Goal: Transaction & Acquisition: Purchase product/service

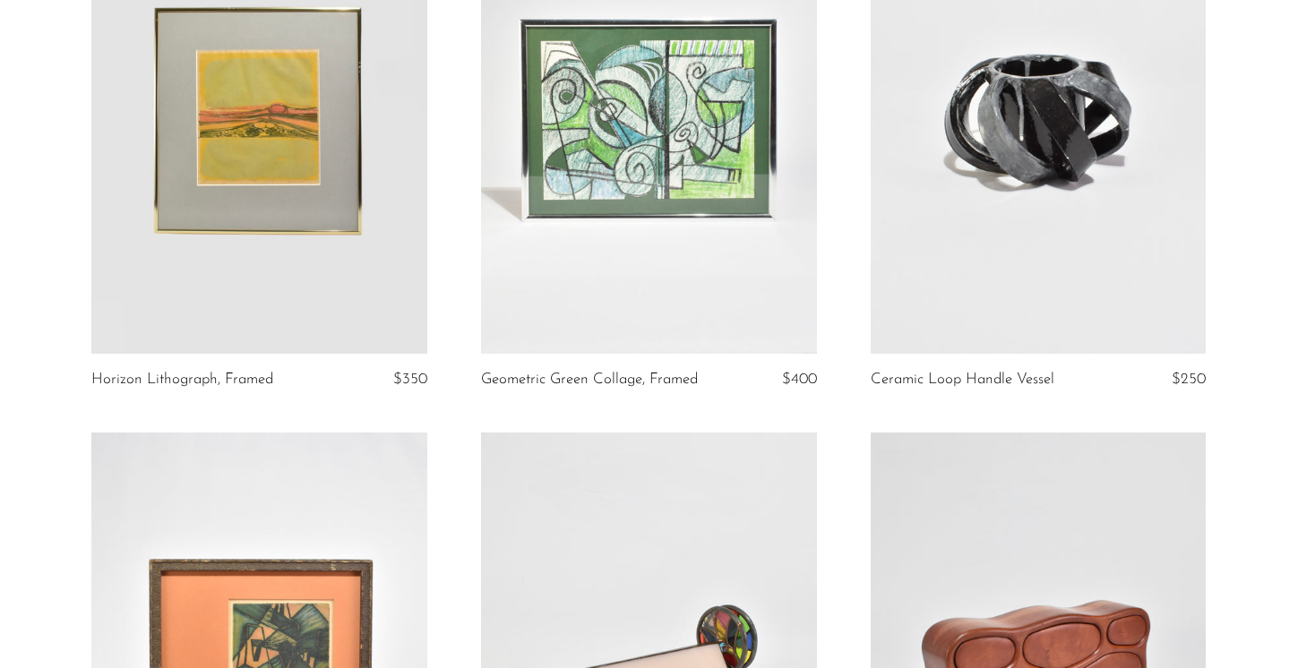
scroll to position [2317, 0]
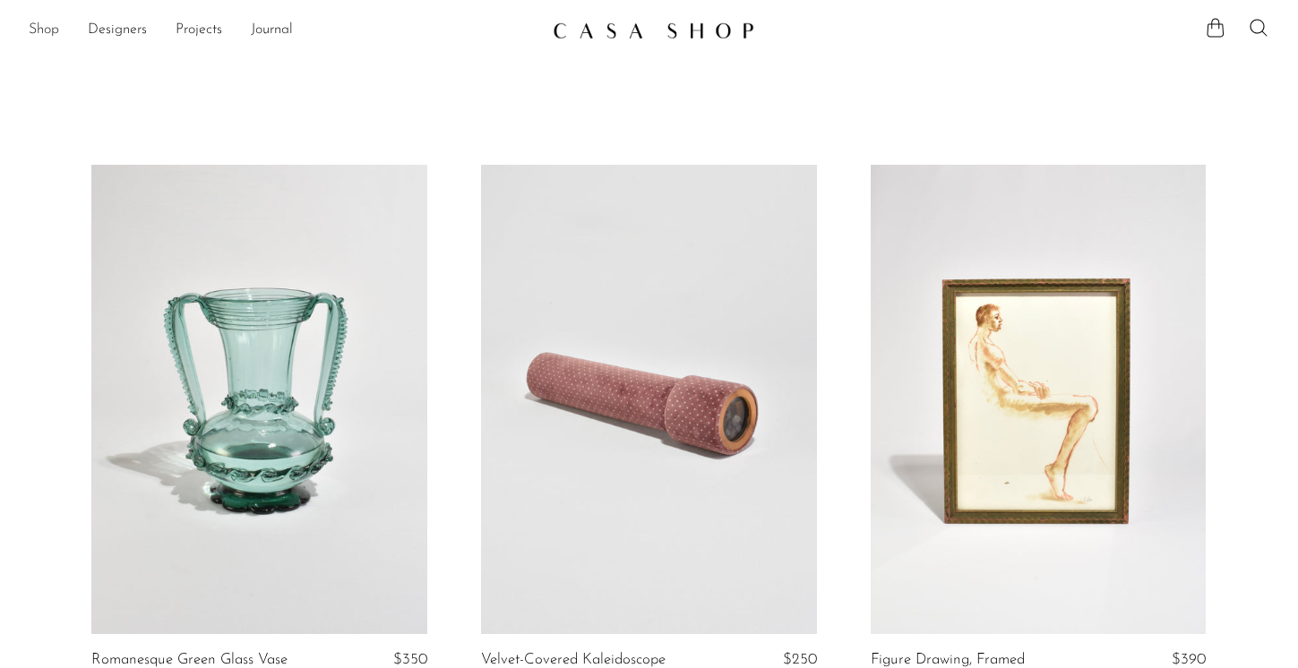
click at [50, 32] on link "Shop" at bounding box center [44, 30] width 30 height 23
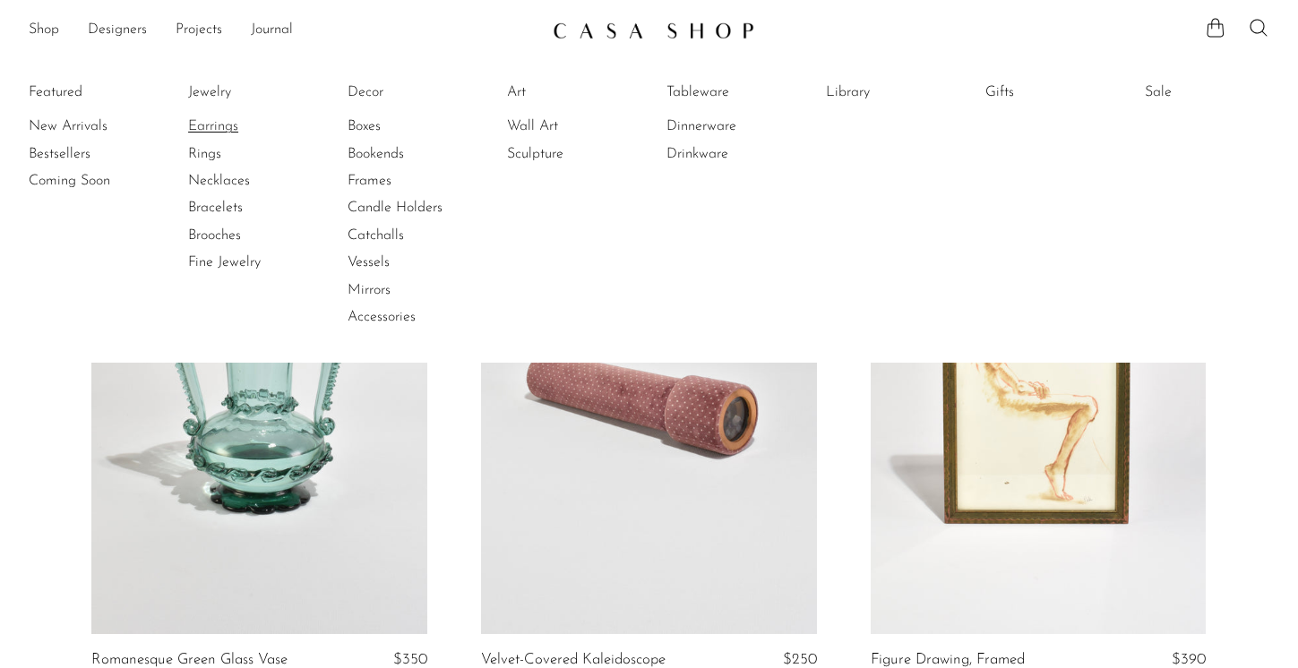
click at [217, 128] on link "Earrings" at bounding box center [255, 126] width 134 height 20
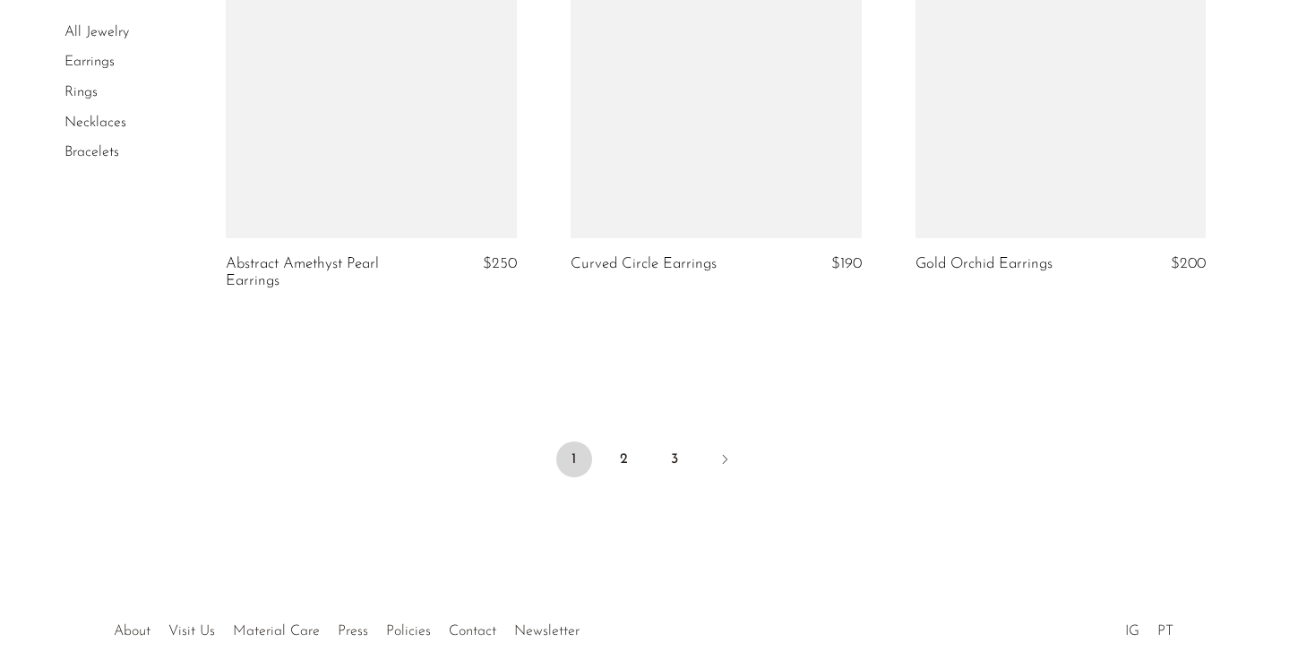
scroll to position [5799, 0]
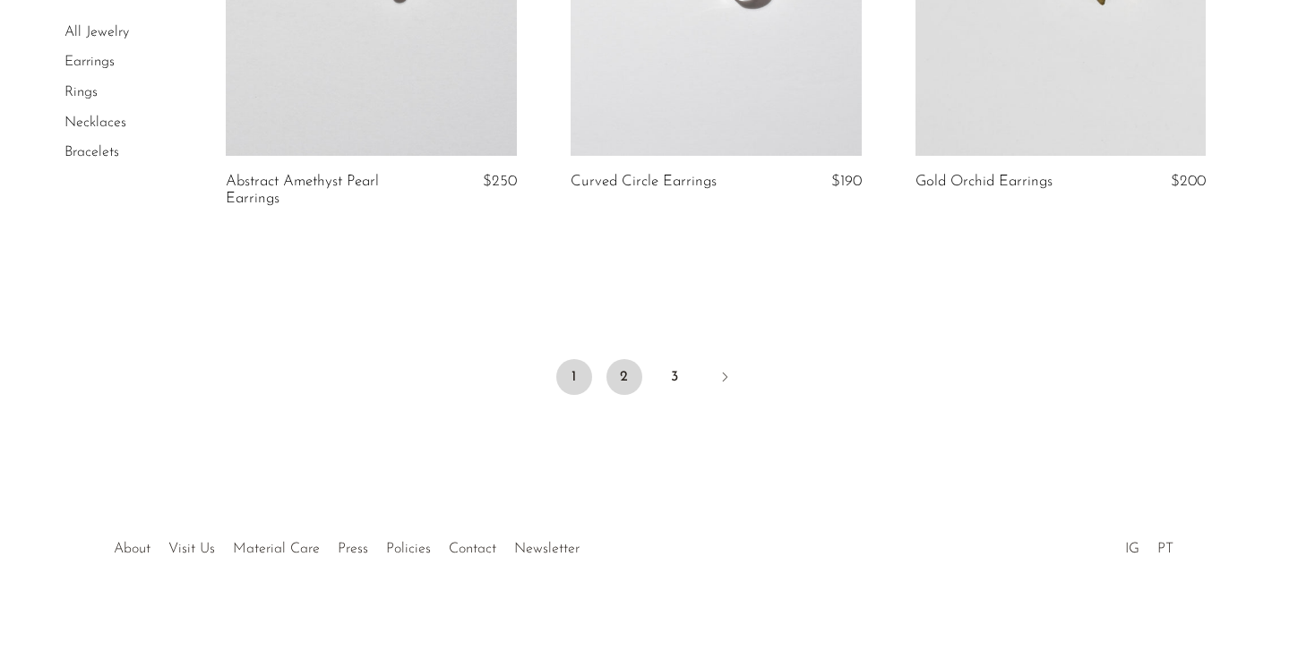
click at [628, 376] on link "2" at bounding box center [624, 377] width 36 height 36
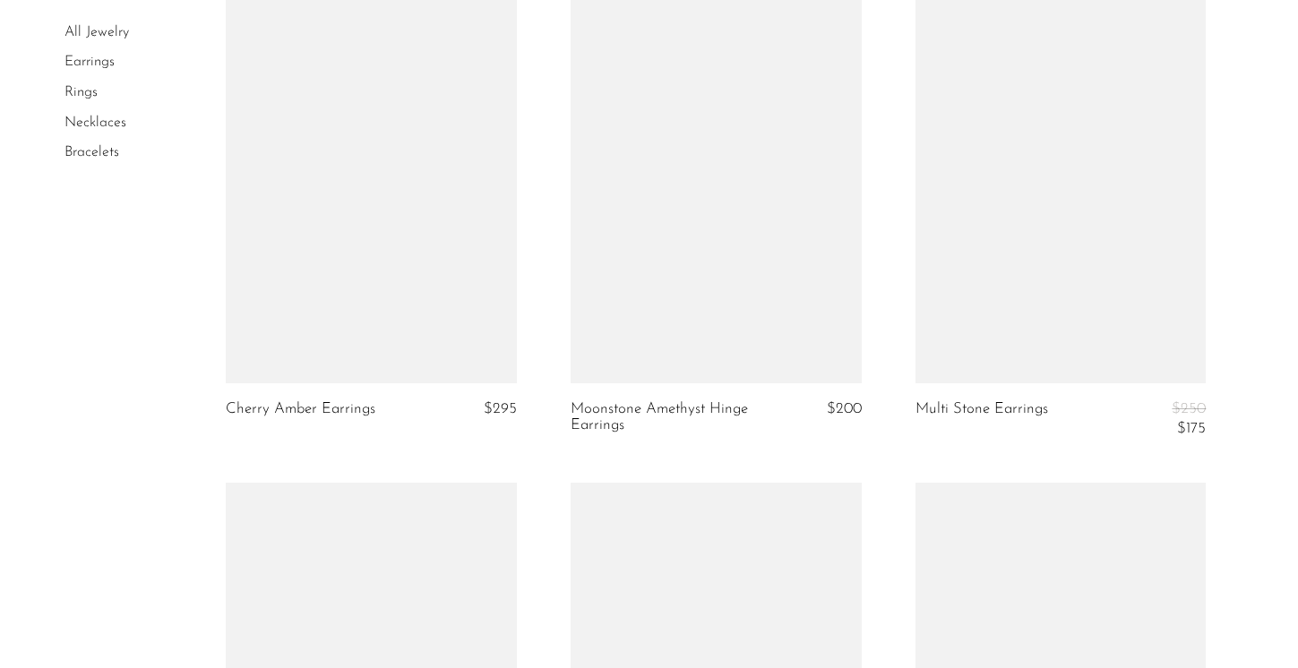
scroll to position [2241, 0]
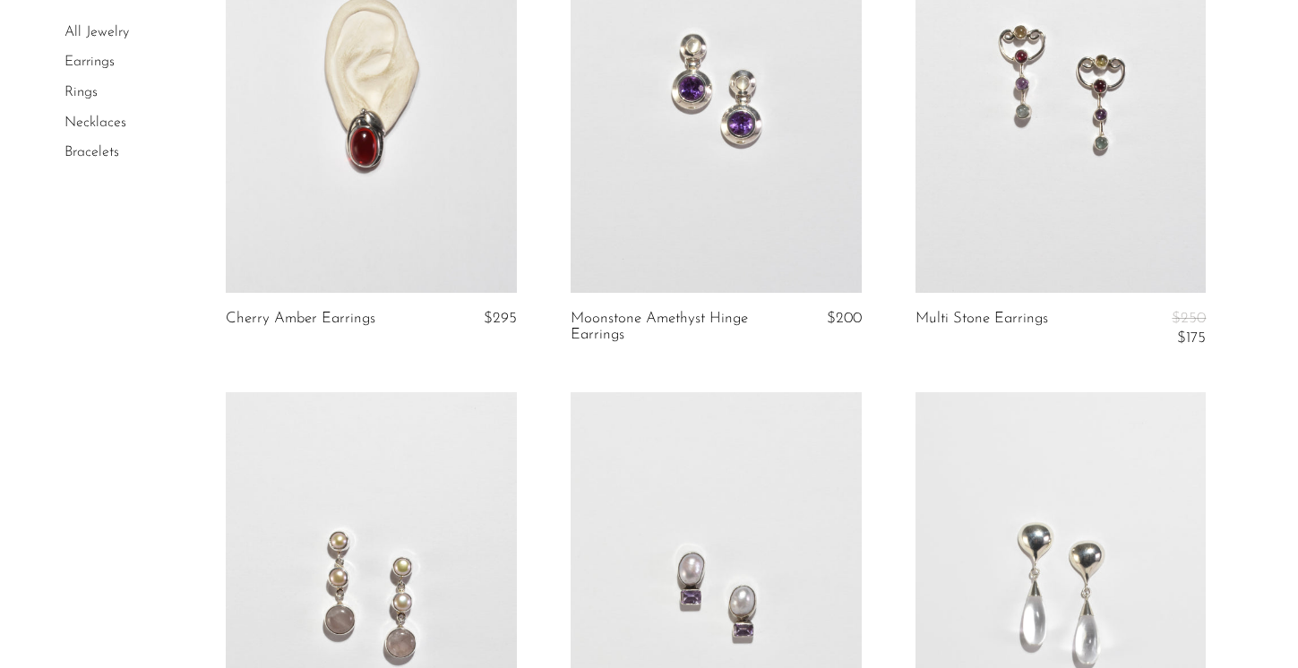
click at [957, 217] on link at bounding box center [1060, 89] width 291 height 408
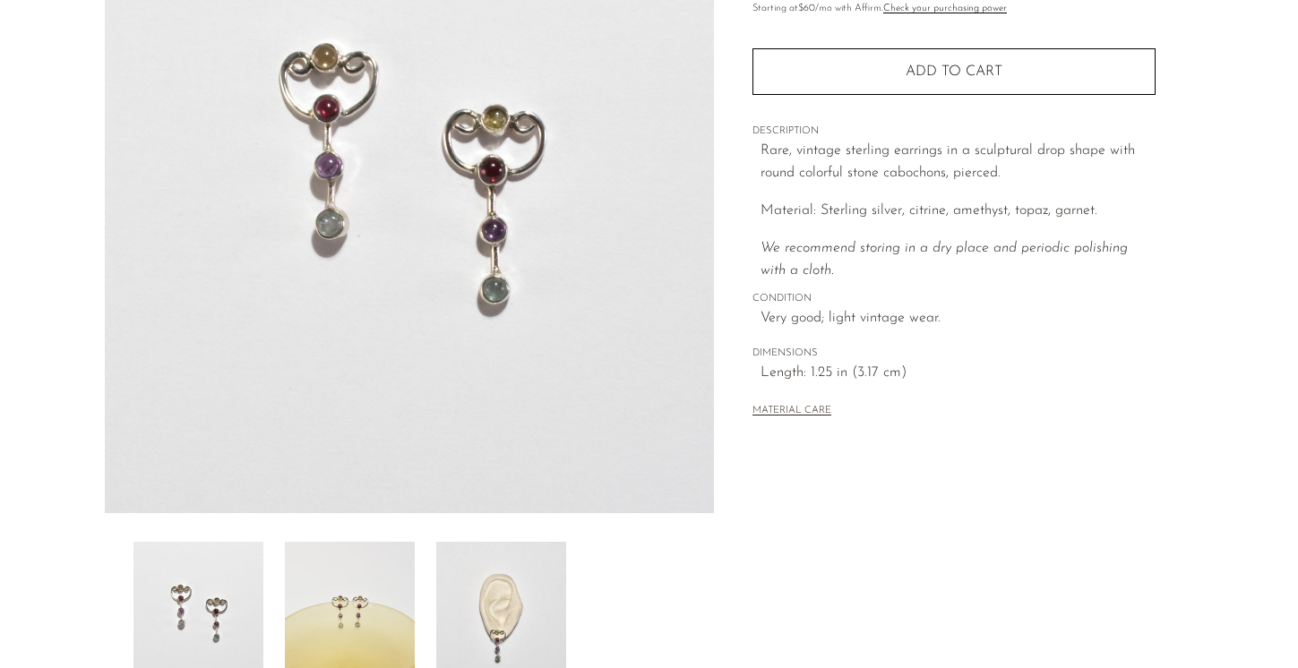
scroll to position [262, 0]
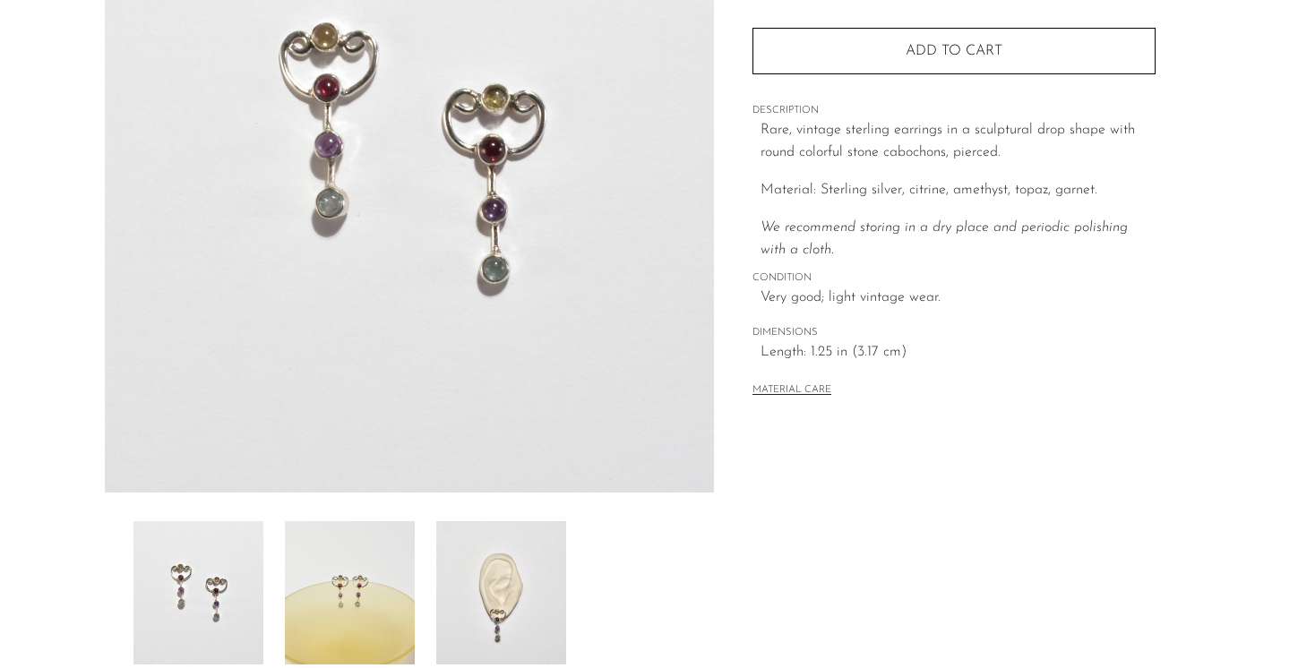
click at [493, 588] on img at bounding box center [501, 592] width 130 height 143
